Goal: Transaction & Acquisition: Book appointment/travel/reservation

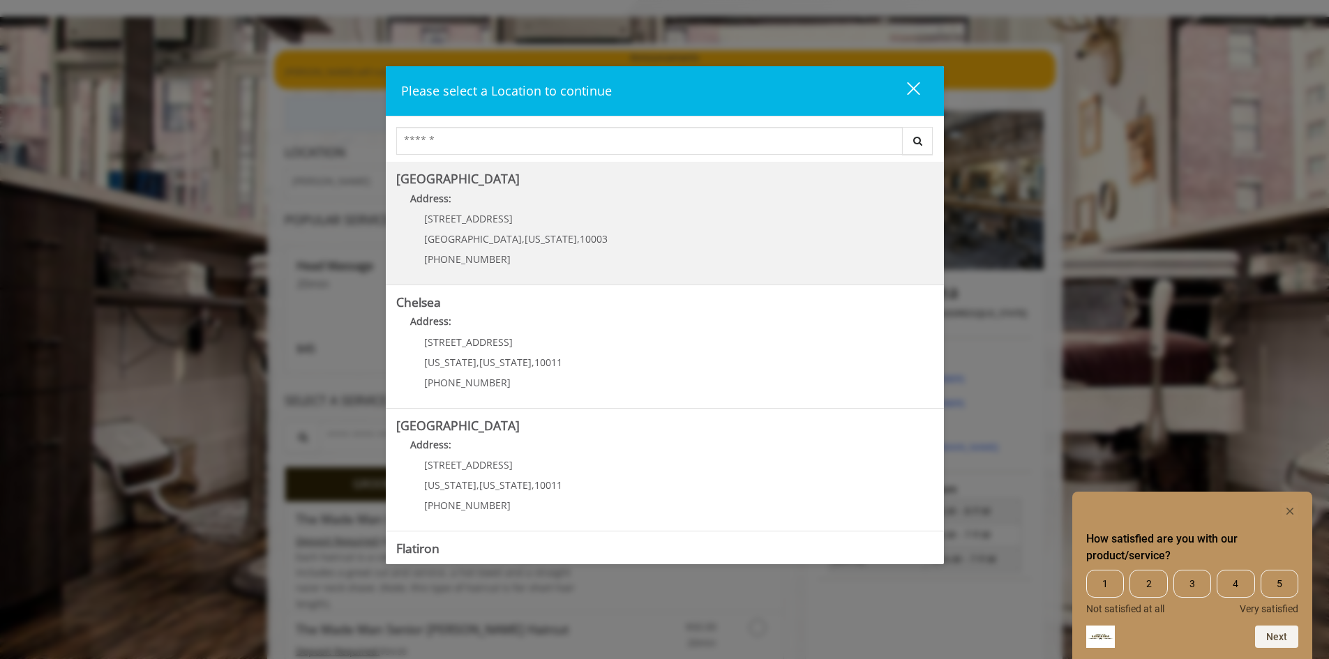
click at [580, 241] on span "10003" at bounding box center [594, 238] width 28 height 13
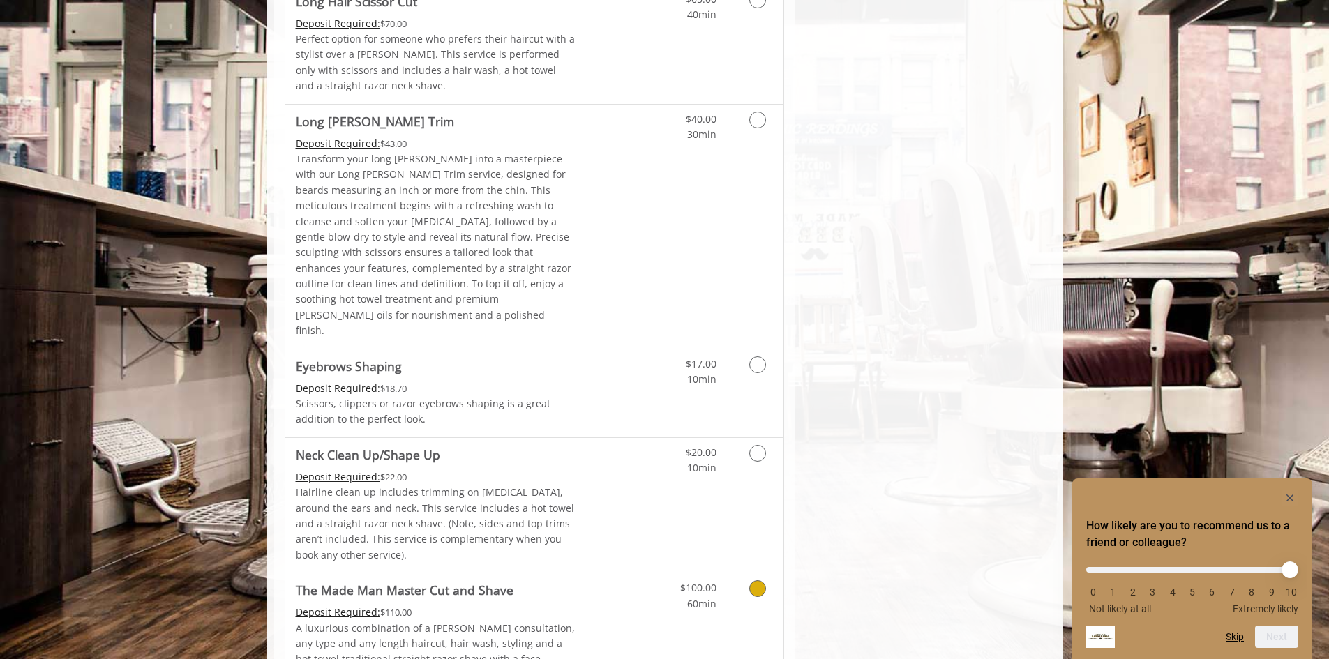
scroll to position [1999, 0]
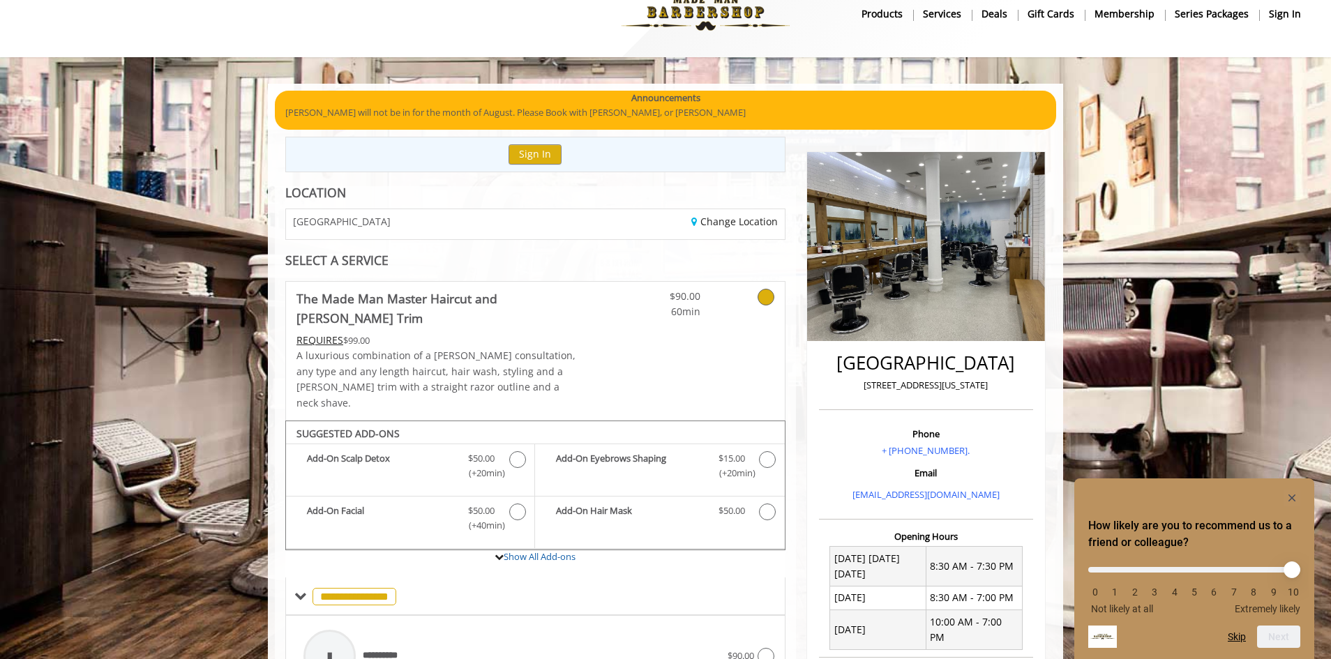
scroll to position [0, 0]
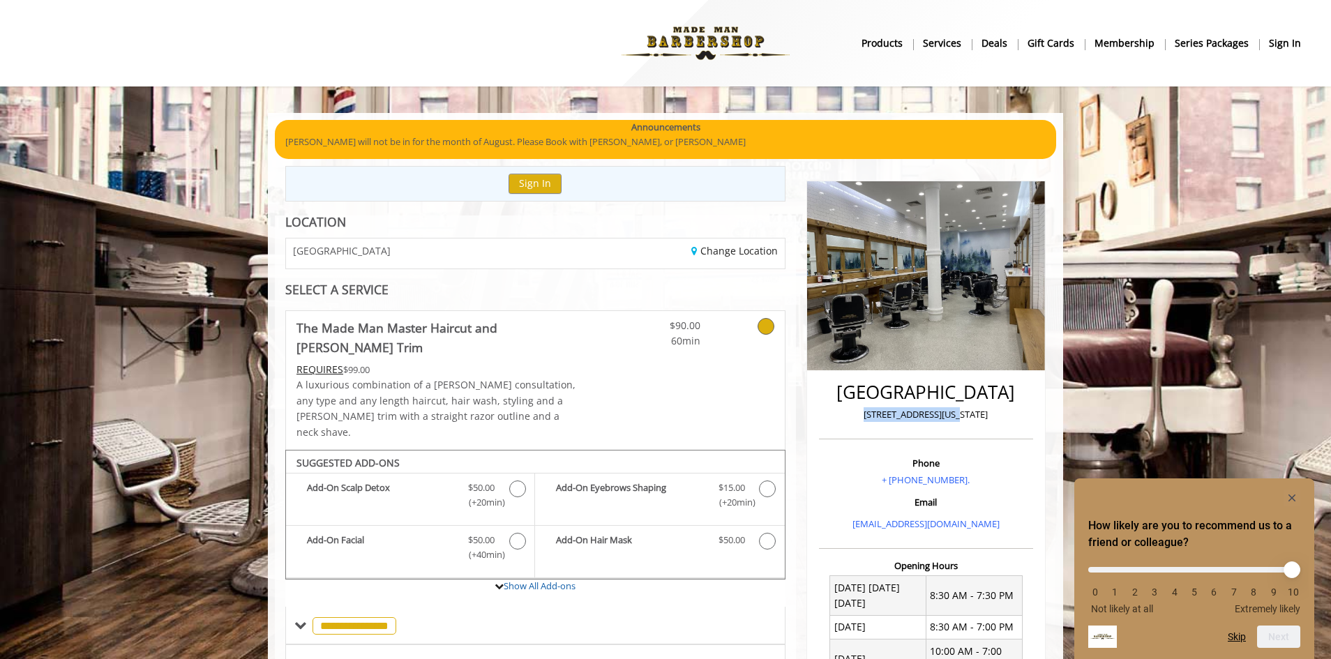
drag, startPoint x: 999, startPoint y: 416, endPoint x: 808, endPoint y: 418, distance: 191.8
click at [808, 418] on div "Greenwich Village 60 East 8th New York Phone + (212) 598-1840. Email info@madem…" at bounding box center [925, 549] width 239 height 736
copy p "60 East 8th New York"
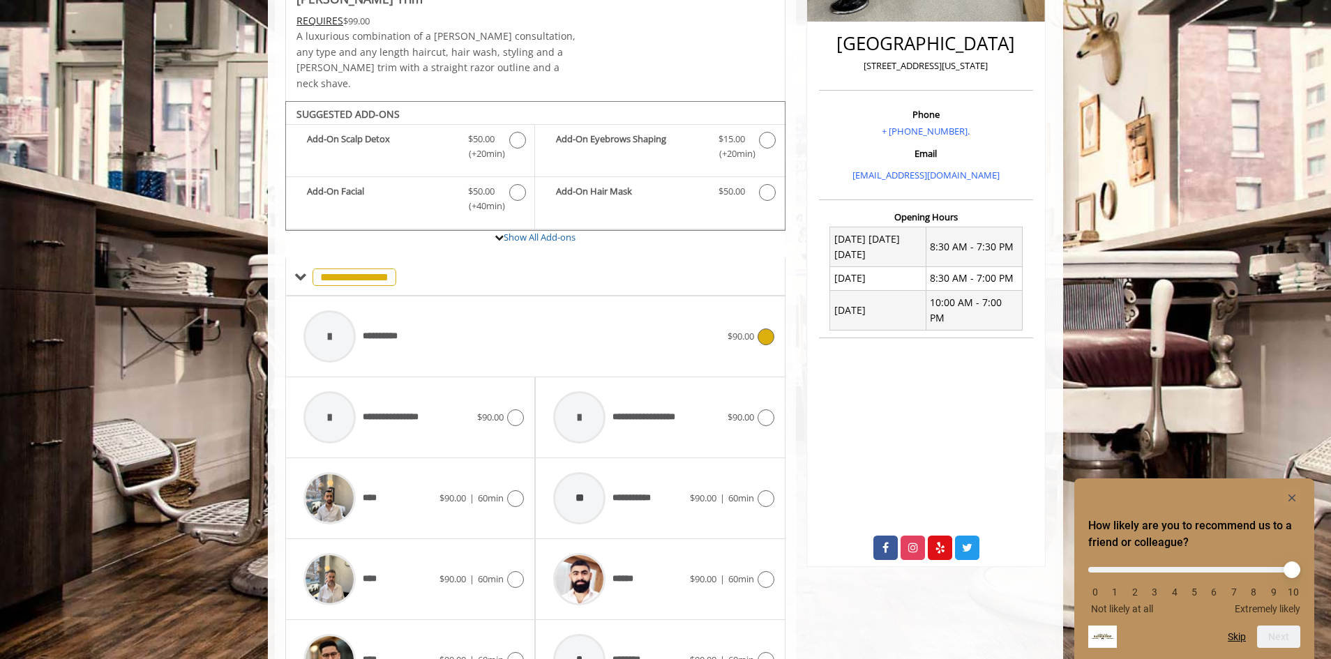
click at [755, 328] on div at bounding box center [764, 336] width 20 height 17
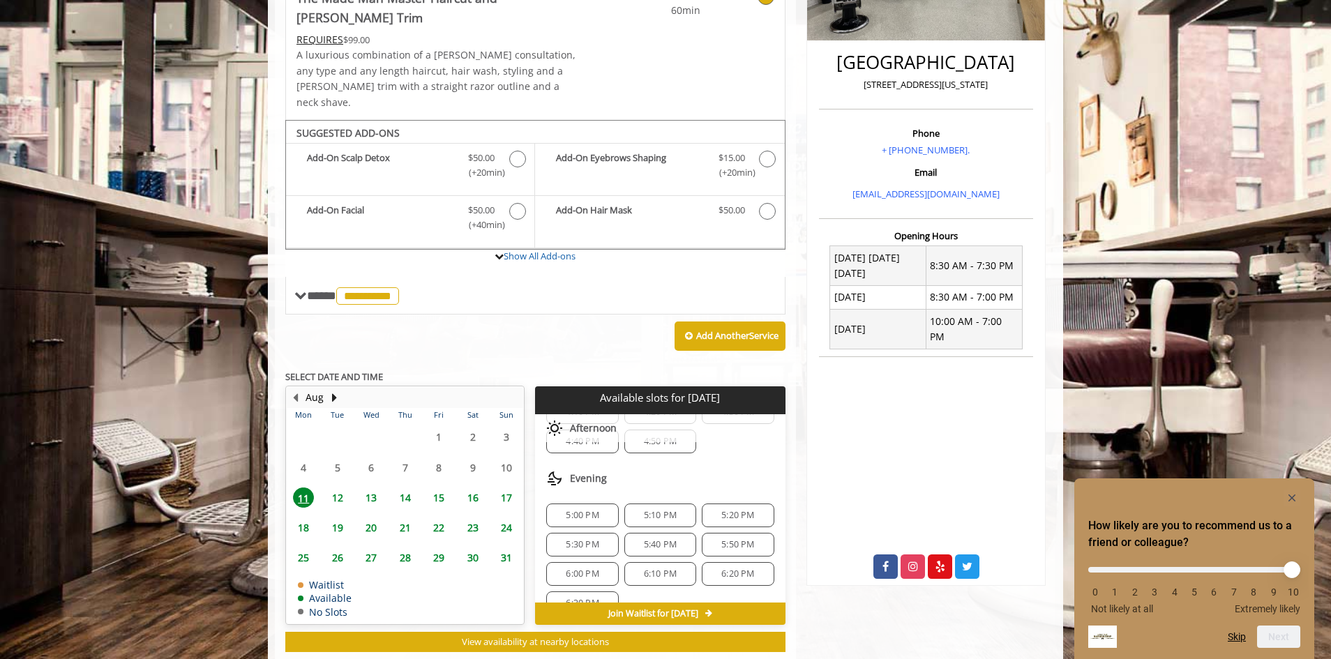
scroll to position [106, 0]
click at [591, 574] on span "6:30 PM" at bounding box center [582, 579] width 33 height 11
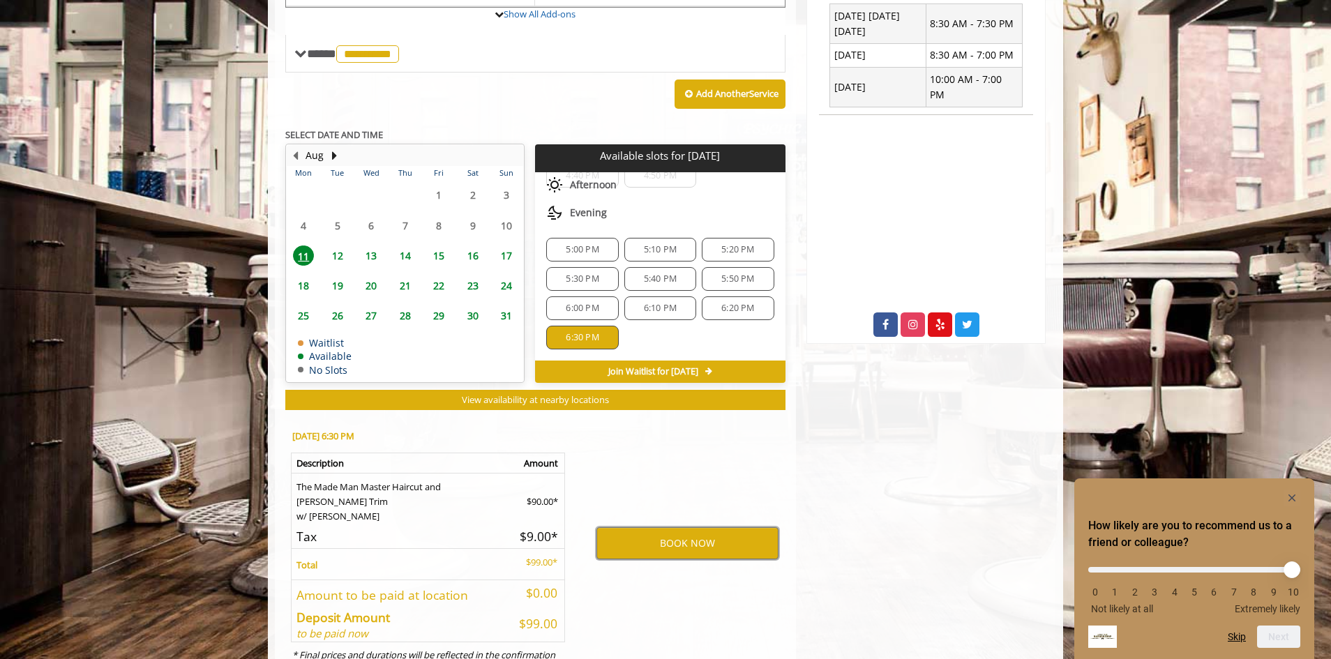
scroll to position [582, 0]
